Goal: Use online tool/utility

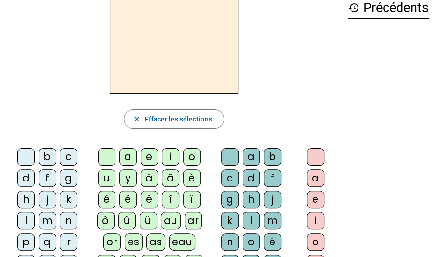
scroll to position [54, 0]
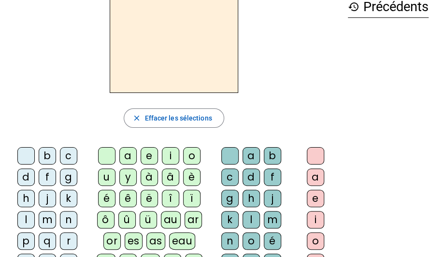
click at [23, 176] on div "d" at bounding box center [25, 176] width 17 height 17
click at [107, 177] on div "u" at bounding box center [106, 176] width 17 height 17
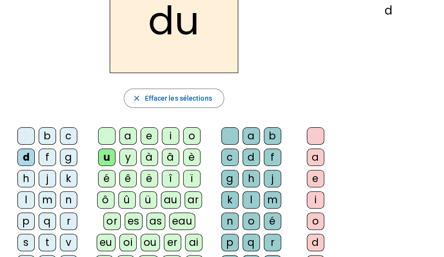
scroll to position [80, 0]
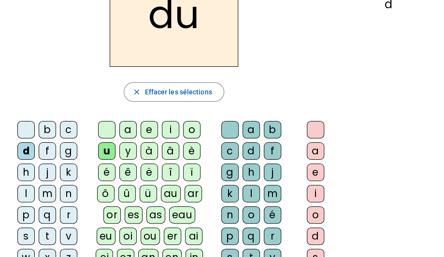
click at [45, 236] on div "t" at bounding box center [47, 235] width 17 height 17
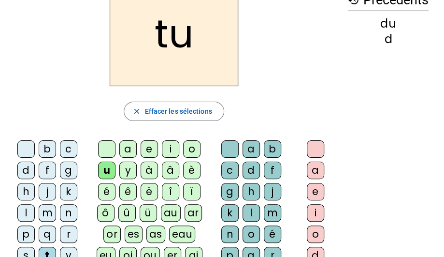
scroll to position [62, 0]
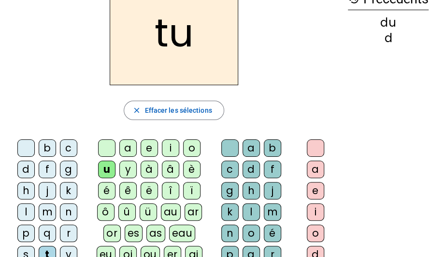
click at [125, 147] on div "a" at bounding box center [127, 147] width 17 height 17
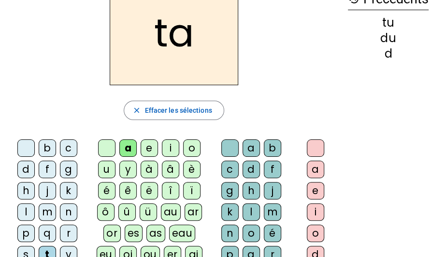
click at [148, 150] on div "e" at bounding box center [149, 147] width 17 height 17
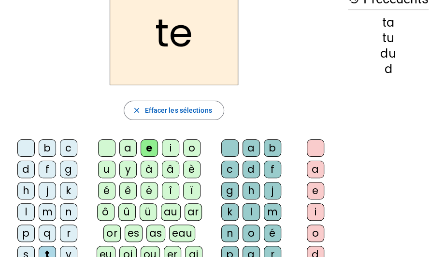
click at [26, 168] on div "d" at bounding box center [25, 169] width 17 height 17
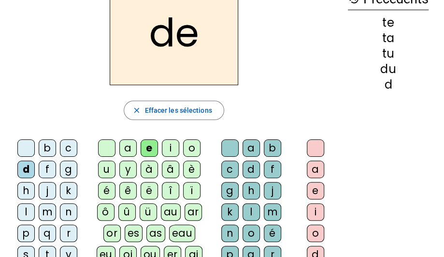
click at [46, 188] on div "j" at bounding box center [47, 190] width 17 height 17
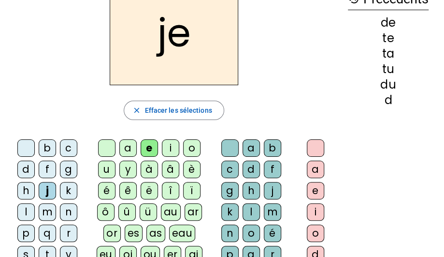
click at [45, 214] on div "m" at bounding box center [47, 211] width 17 height 17
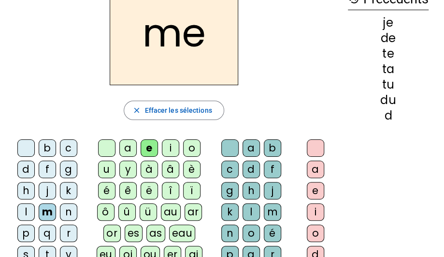
click at [128, 146] on div "a" at bounding box center [127, 147] width 17 height 17
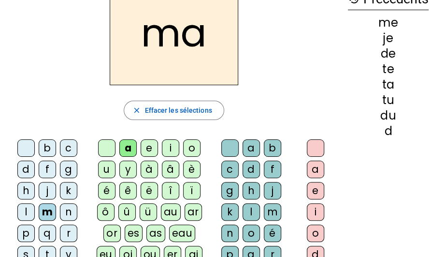
click at [251, 210] on div "l" at bounding box center [251, 211] width 17 height 17
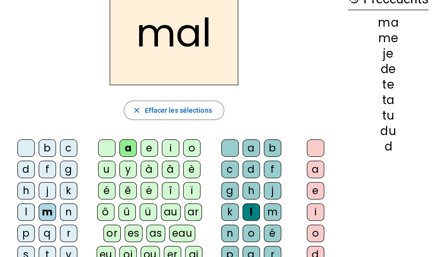
click at [379, 131] on div "du" at bounding box center [388, 131] width 81 height 12
